Goal: Find specific page/section: Find specific page/section

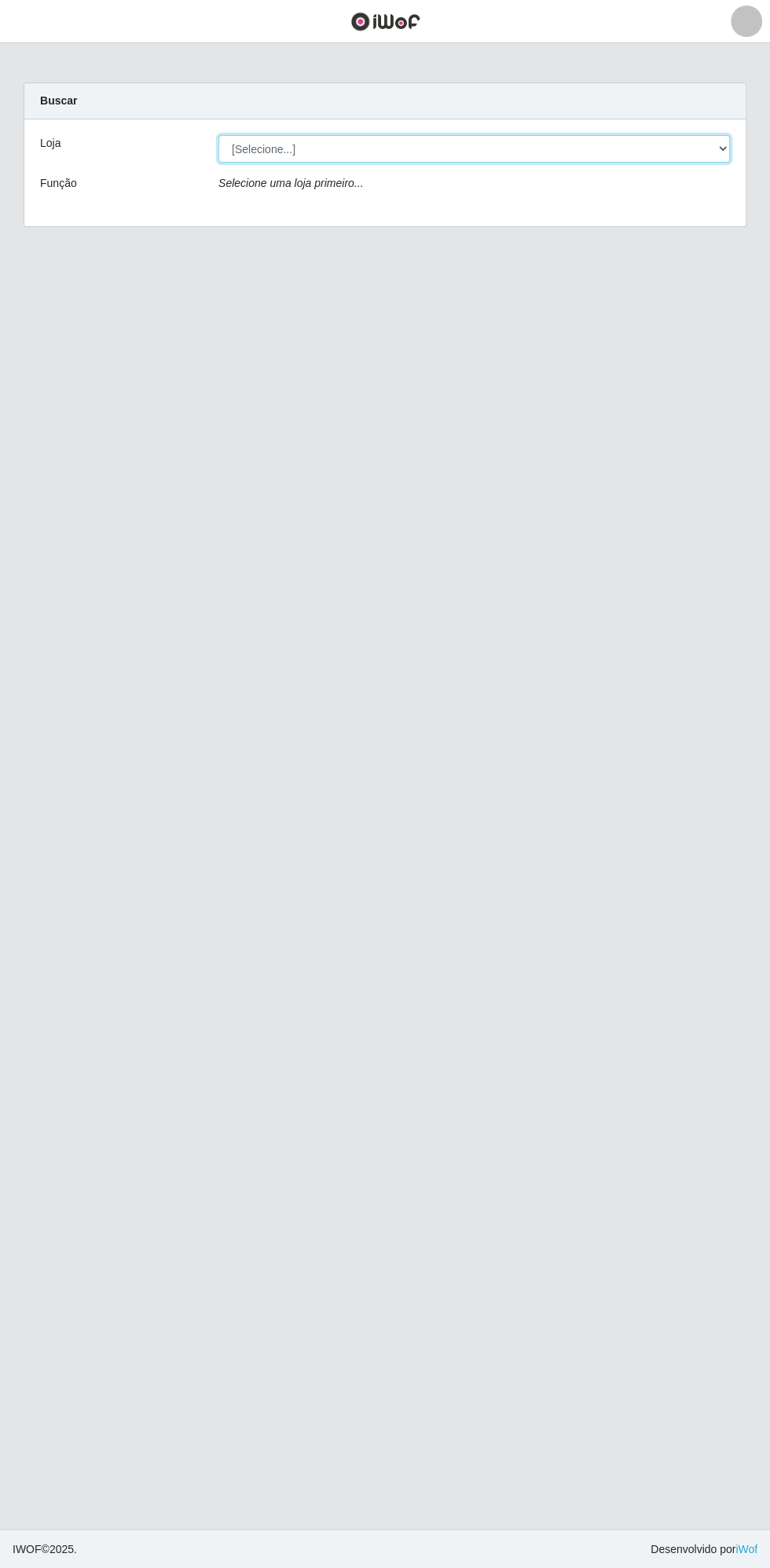
click at [417, 146] on select "[Selecione...] Extrabom - Loja 13 [GEOGRAPHIC_DATA]" at bounding box center [473, 148] width 511 height 27
select select "436"
click at [218, 135] on select "[Selecione...] Extrabom - Loja 13 [GEOGRAPHIC_DATA]" at bounding box center [473, 148] width 511 height 27
